Goal: Find contact information: Find contact information

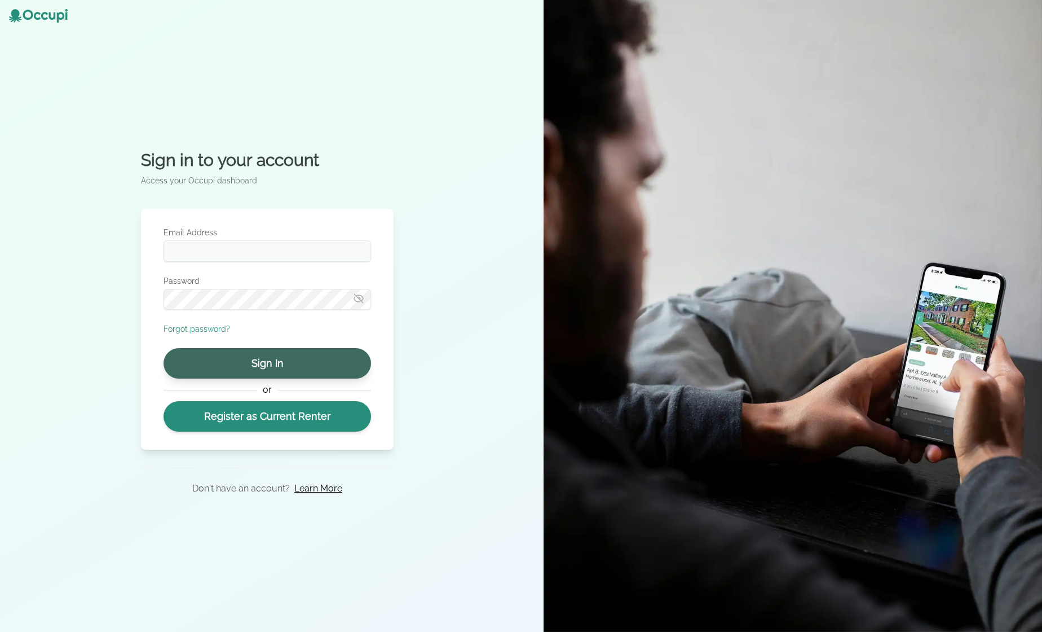
type input "**********"
click at [282, 374] on button "Sign In" at bounding box center [268, 363] width 208 height 30
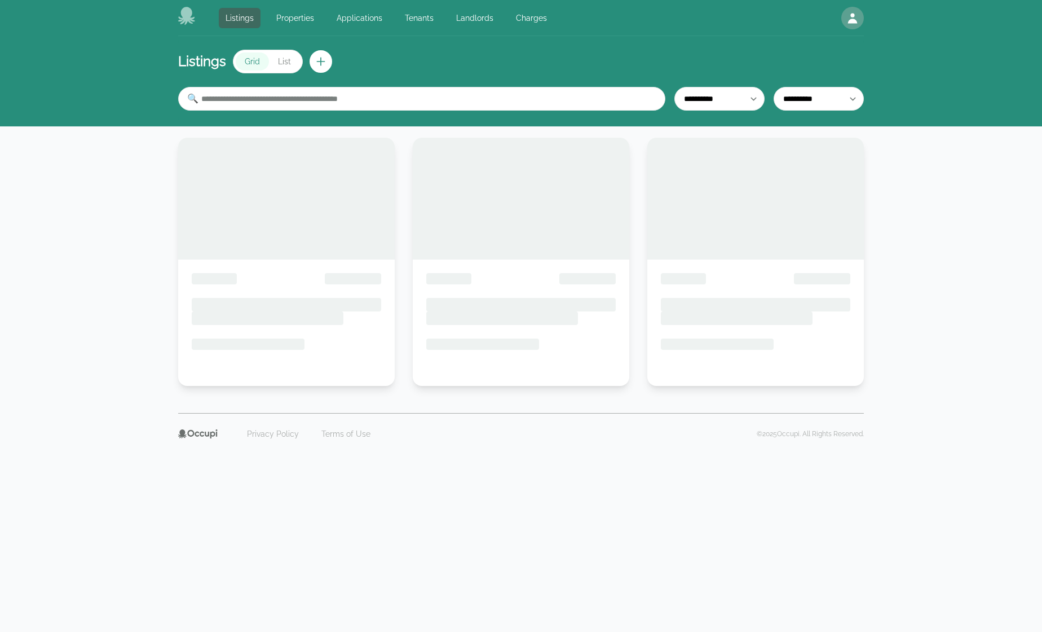
click at [989, 276] on div "**********" at bounding box center [521, 224] width 1042 height 377
click at [484, 23] on link "Landlords" at bounding box center [474, 18] width 51 height 20
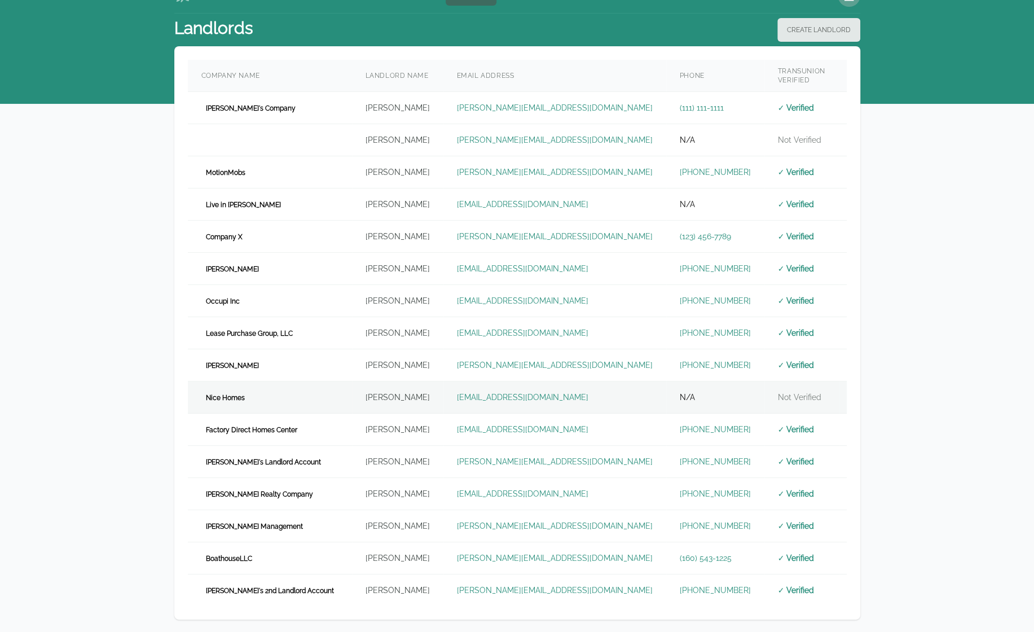
scroll to position [92, 0]
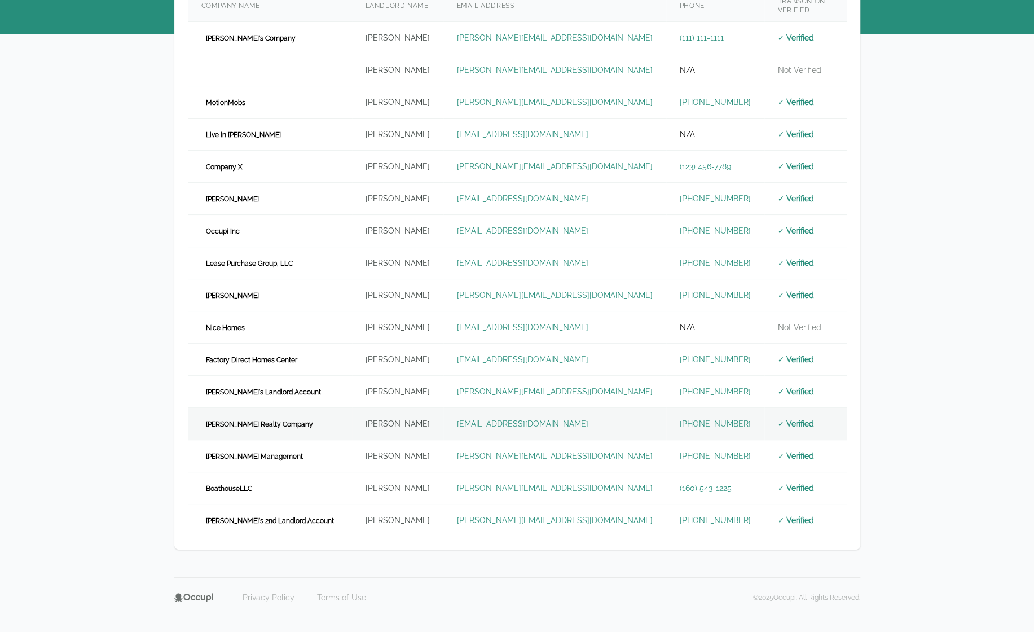
click at [292, 421] on td "[PERSON_NAME] Realty Company" at bounding box center [270, 424] width 164 height 32
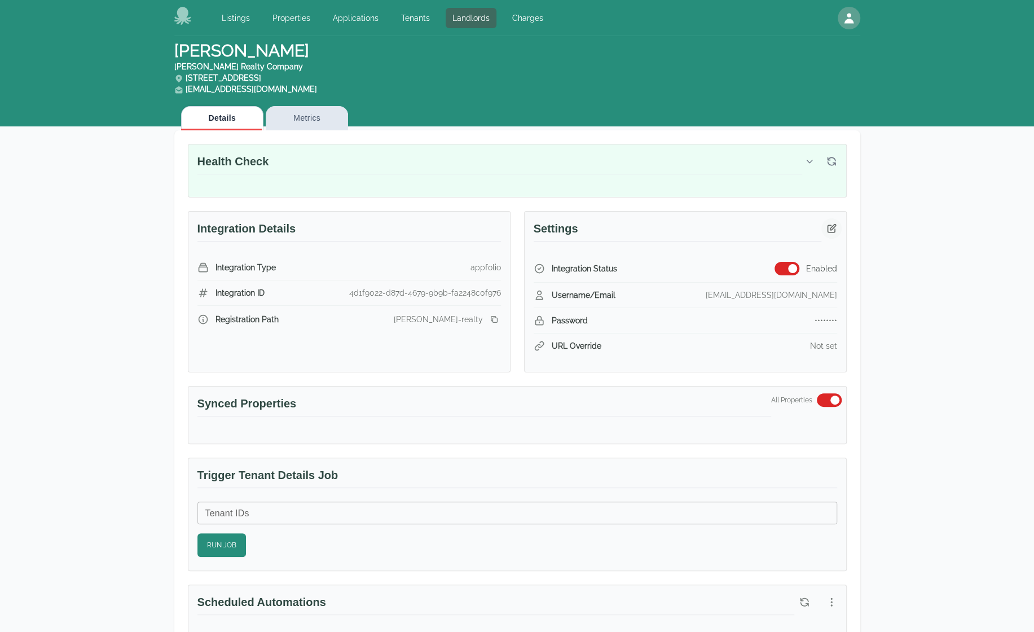
click at [834, 226] on icon "button" at bounding box center [831, 228] width 8 height 8
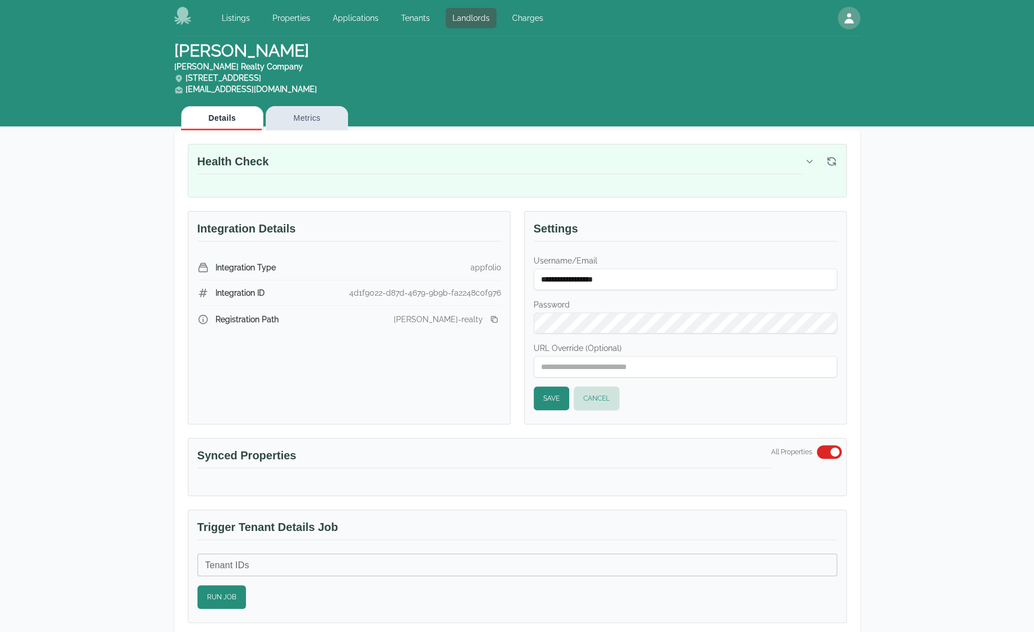
click at [549, 396] on button "Save" at bounding box center [552, 398] width 36 height 24
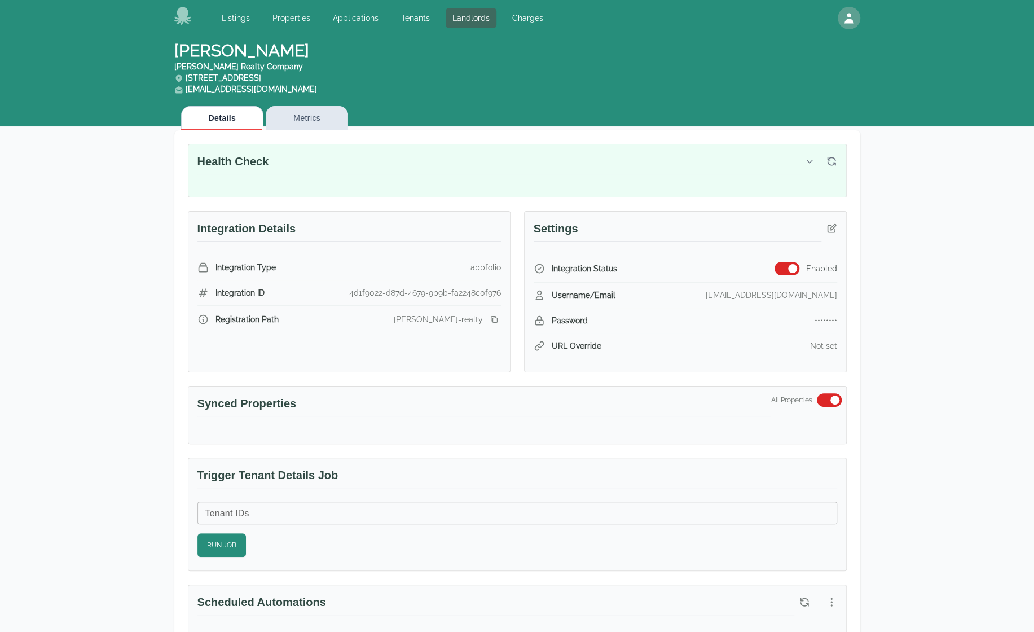
click at [830, 161] on icon "button" at bounding box center [831, 161] width 11 height 11
click at [808, 163] on icon "button" at bounding box center [809, 161] width 9 height 9
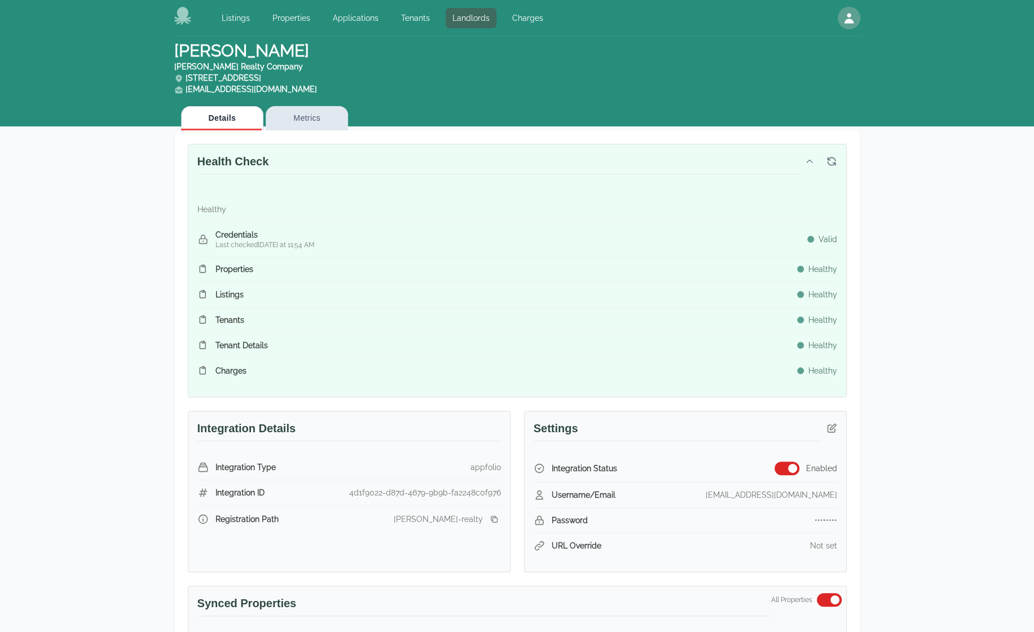
click at [808, 163] on icon "button" at bounding box center [809, 161] width 9 height 9
